Goal: Task Accomplishment & Management: Manage account settings

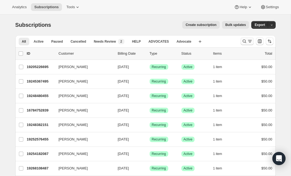
click at [247, 43] on div "Search and filter results" at bounding box center [247, 41] width 11 height 5
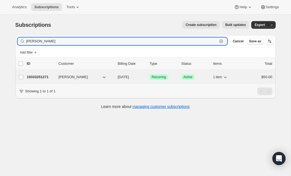
type input "[PERSON_NAME]"
click at [163, 77] on span "Recurring" at bounding box center [159, 77] width 14 height 4
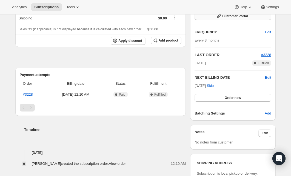
scroll to position [87, 0]
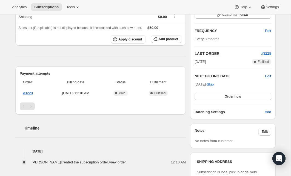
click at [268, 77] on span "Edit" at bounding box center [268, 76] width 6 height 5
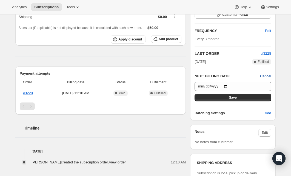
click at [269, 76] on span "Cancel" at bounding box center [265, 76] width 11 height 5
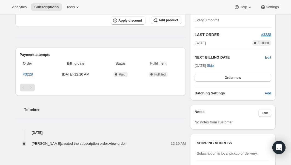
scroll to position [0, 0]
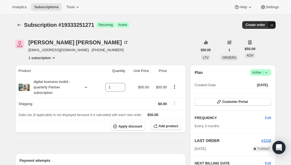
click at [273, 25] on icon "button" at bounding box center [271, 24] width 5 height 5
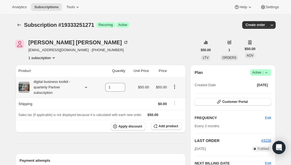
click at [86, 87] on icon at bounding box center [85, 87] width 5 height 5
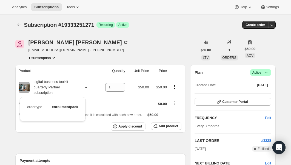
click at [97, 148] on div "Product Quantity Unit Price Price digital business toolkit - quarterly Partner …" at bounding box center [100, 159] width 171 height 188
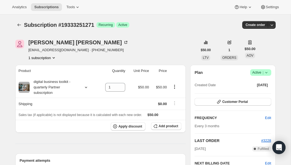
click at [55, 59] on icon "Product actions" at bounding box center [53, 57] width 5 height 5
click at [96, 59] on div "1 subscription" at bounding box center [78, 57] width 100 height 5
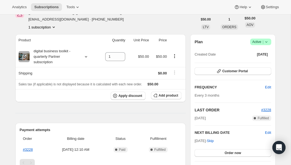
scroll to position [37, 0]
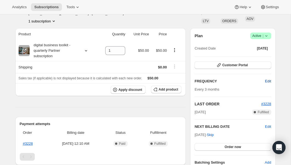
click at [272, 81] on button "Edit" at bounding box center [268, 81] width 13 height 9
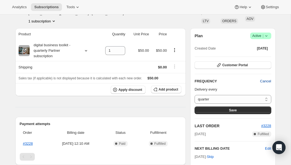
click at [272, 81] on button "Cancel" at bounding box center [266, 81] width 18 height 9
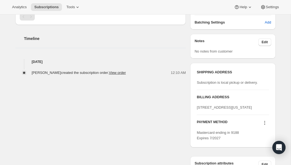
scroll to position [268, 0]
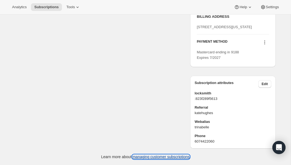
click at [173, 159] on link "managing customer subscriptions" at bounding box center [160, 157] width 57 height 4
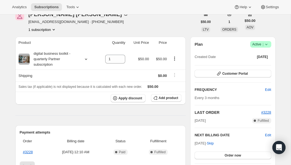
scroll to position [0, 0]
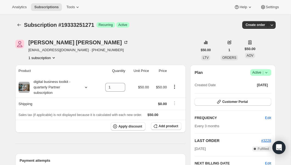
click at [267, 70] on icon at bounding box center [265, 72] width 5 height 5
click at [263, 96] on button "Cancel subscription" at bounding box center [258, 92] width 34 height 9
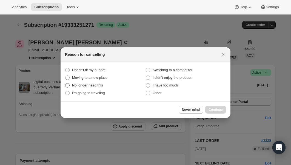
click at [105, 85] on label "No longer need this" at bounding box center [105, 86] width 81 height 8
click at [65, 84] on this "No longer need this" at bounding box center [65, 83] width 0 height 0
radio this "true"
click at [151, 90] on label "Other" at bounding box center [185, 93] width 81 height 8
click at [146, 91] on input "Other" at bounding box center [146, 91] width 0 height 0
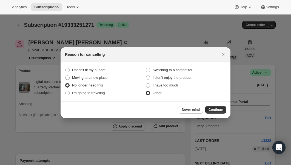
radio input "true"
click at [88, 85] on span "No longer need this" at bounding box center [87, 85] width 31 height 4
click at [65, 84] on this "No longer need this" at bounding box center [65, 83] width 0 height 0
radio this "true"
radio input "false"
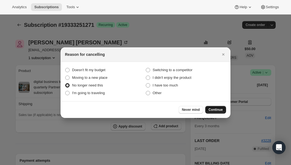
click at [211, 108] on span "Continue" at bounding box center [215, 110] width 14 height 4
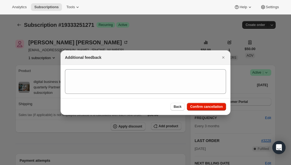
click at [149, 99] on div "Back Confirm cancellation" at bounding box center [146, 106] width 170 height 17
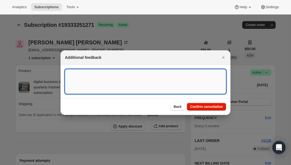
click at [144, 93] on textarea ":rbv:" at bounding box center [145, 81] width 161 height 25
type textarea "Customer canceled"
click at [206, 105] on span "Confirm cancellation" at bounding box center [206, 107] width 33 height 4
